Goal: Task Accomplishment & Management: Manage account settings

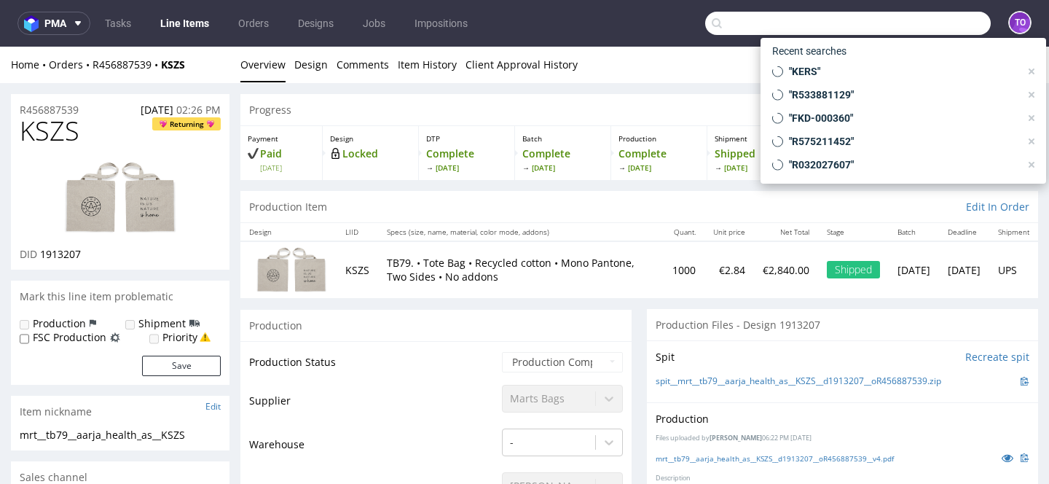
click at [895, 20] on input "text" at bounding box center [848, 23] width 286 height 23
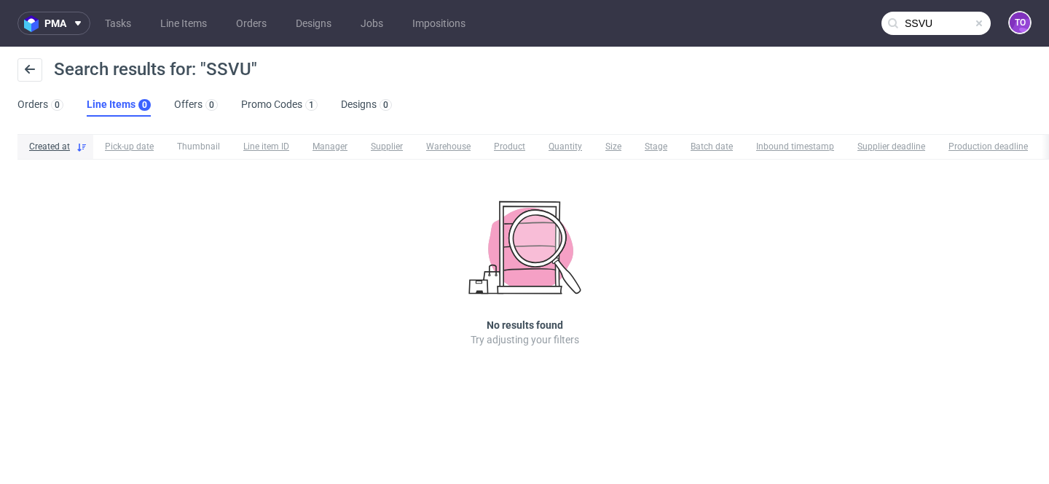
click at [929, 8] on nav "pma Tasks Line Items Orders Designs Jobs Impositions SSVU to" at bounding box center [524, 23] width 1049 height 47
click at [929, 15] on input "SSVU" at bounding box center [935, 23] width 109 height 23
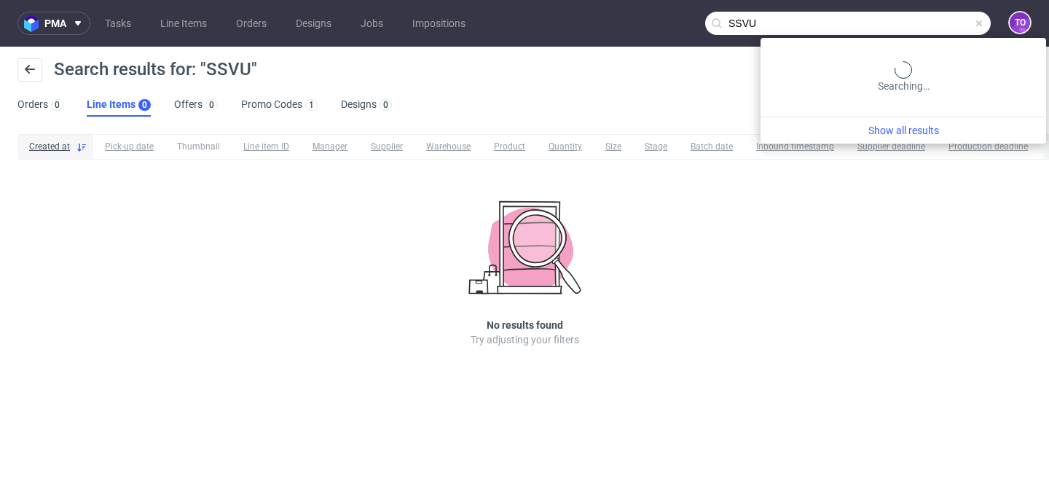
click at [929, 15] on input "SSVU" at bounding box center [848, 23] width 286 height 23
paste input "R583018159"
type input "R583018159"
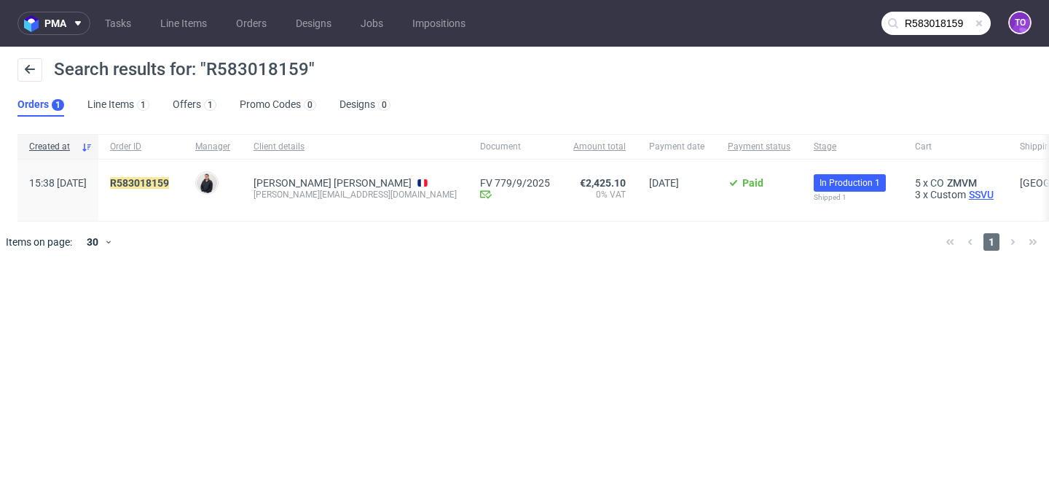
click at [966, 197] on span "SSVU" at bounding box center [981, 195] width 31 height 12
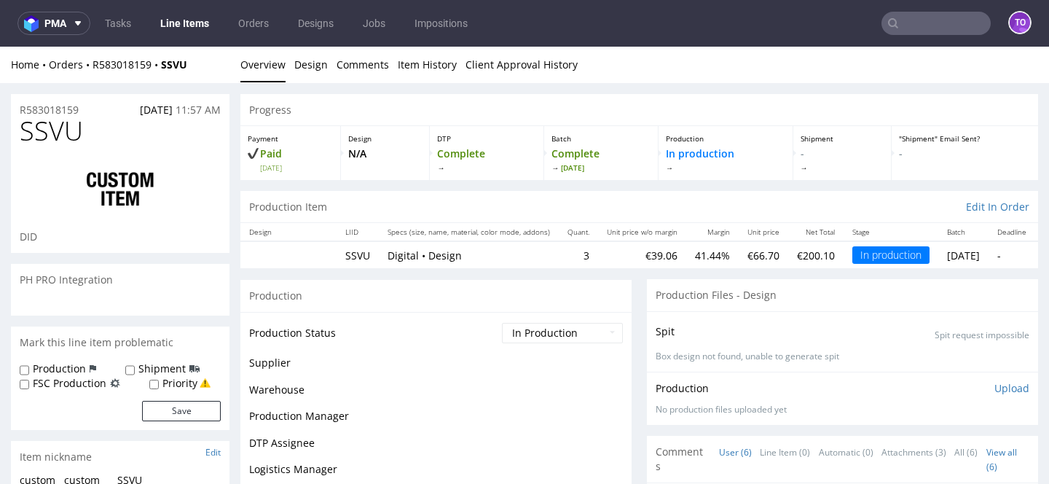
scroll to position [133, 0]
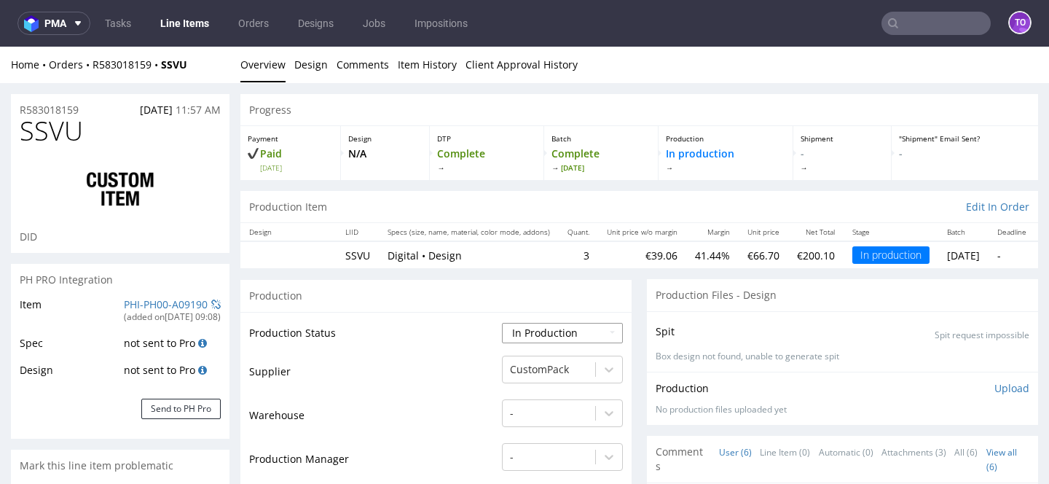
click at [538, 328] on select "Waiting for Artwork Waiting for Diecut Waiting for Mockup Waiting for DTP Waiti…" at bounding box center [562, 333] width 121 height 20
select select "production_complete"
click at [502, 323] on select "Waiting for Artwork Waiting for Diecut Waiting for Mockup Waiting for DTP Waiti…" at bounding box center [562, 333] width 121 height 20
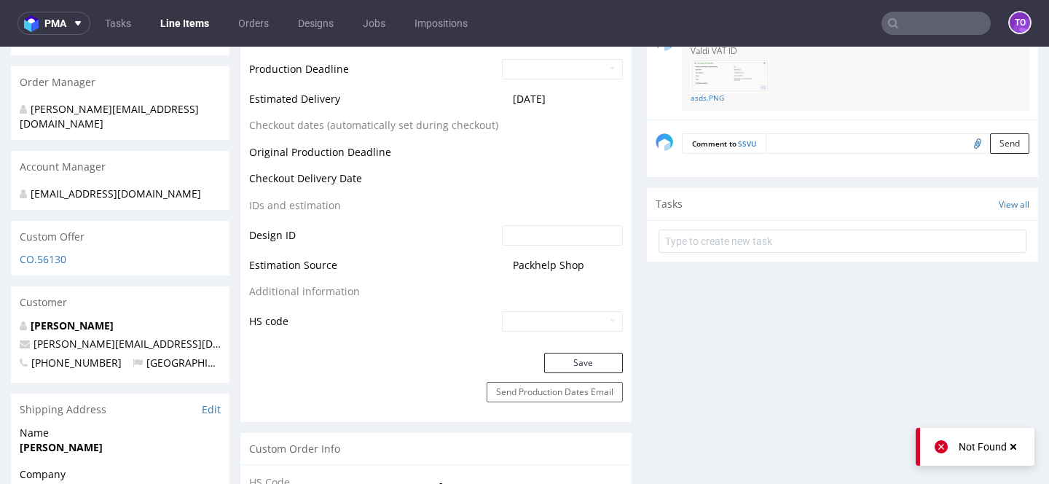
scroll to position [692, 0]
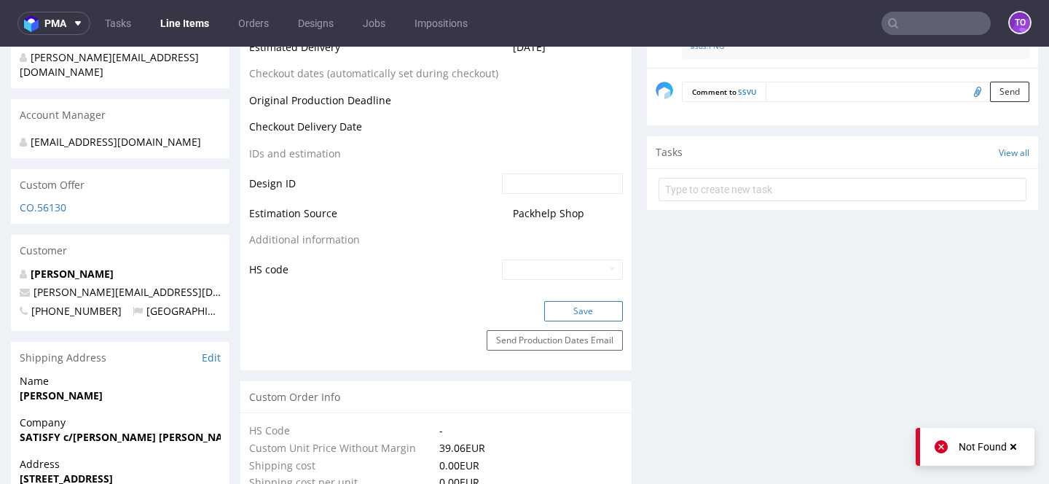
click at [556, 308] on button "Save" at bounding box center [583, 311] width 79 height 20
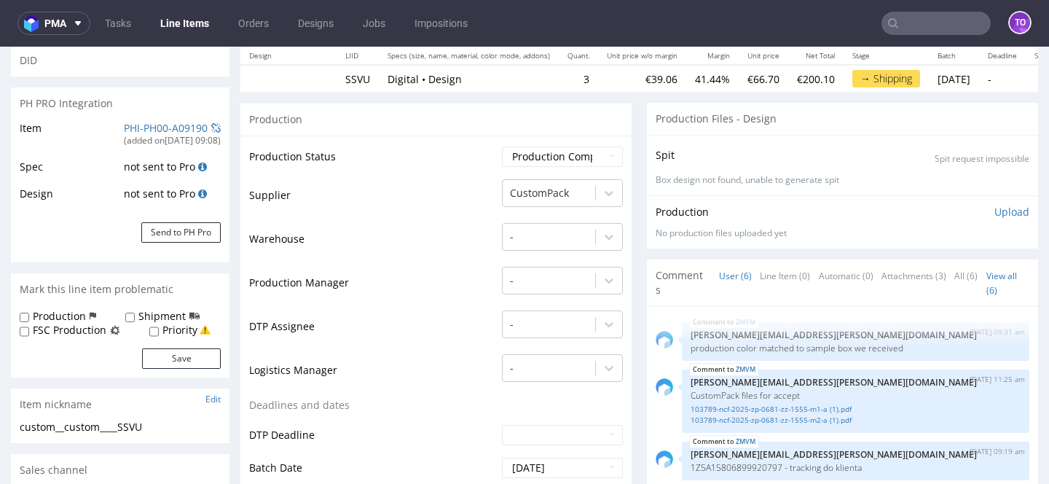
scroll to position [229, 0]
